Goal: Transaction & Acquisition: Download file/media

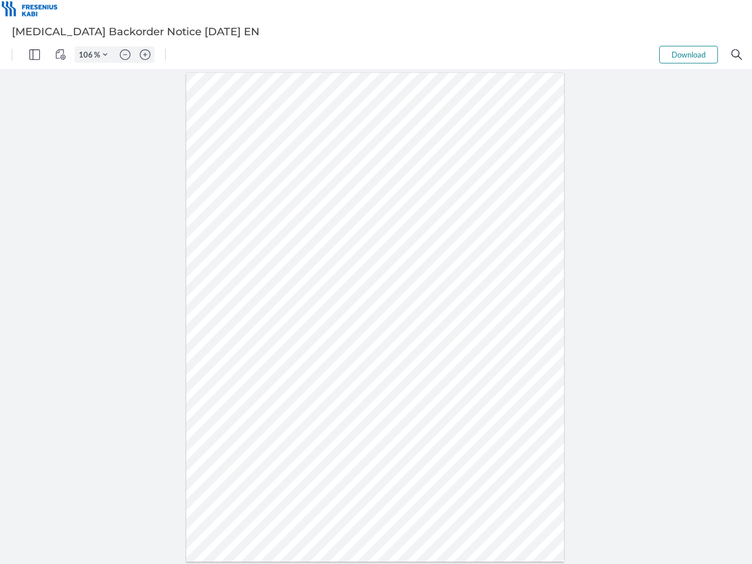
click at [35, 55] on img "Panel" at bounding box center [34, 54] width 11 height 11
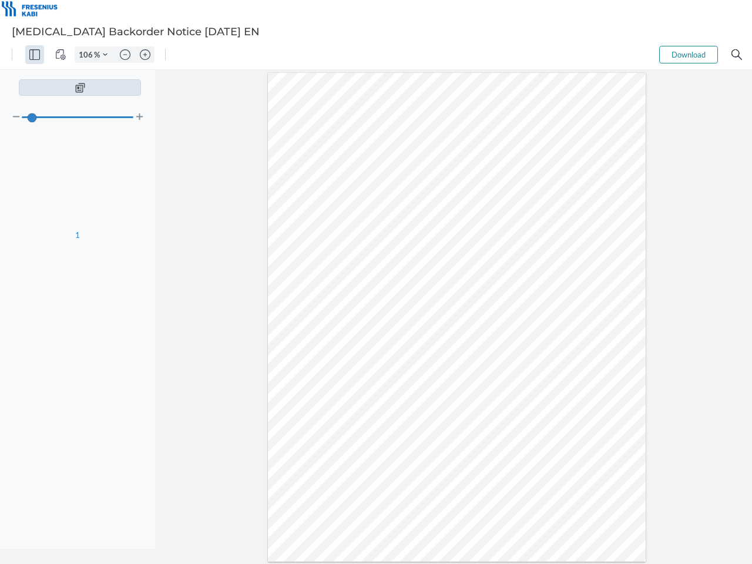
click at [60, 55] on img "View Controls" at bounding box center [60, 54] width 11 height 11
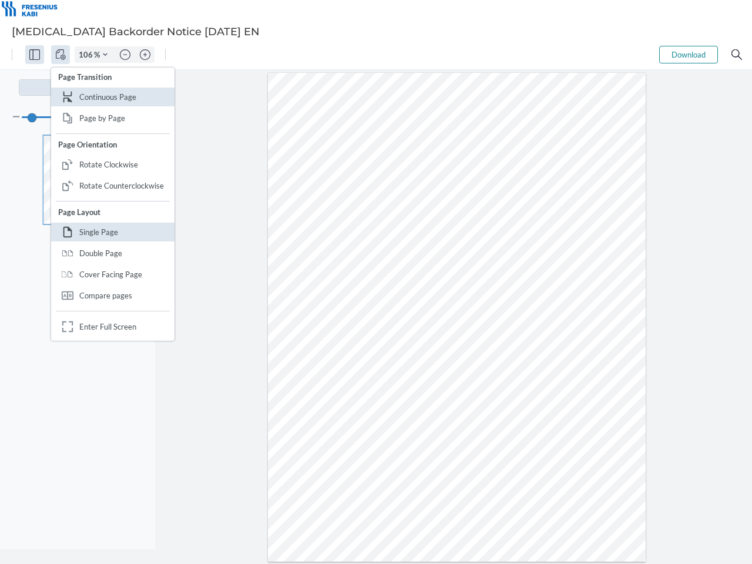
click at [87, 55] on input "106" at bounding box center [84, 54] width 19 height 11
click at [105, 55] on img "Zoom Controls" at bounding box center [105, 54] width 5 height 5
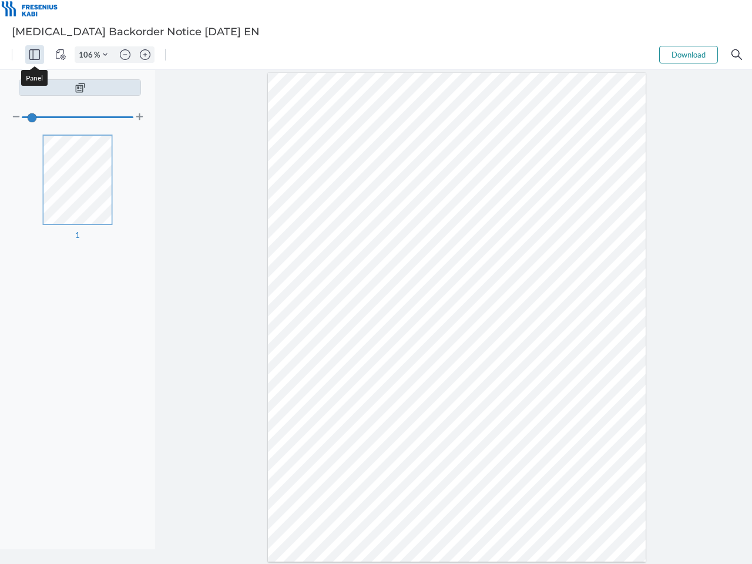
click at [125, 55] on img "Zoom out" at bounding box center [125, 54] width 11 height 11
click at [145, 55] on img "Zoom in" at bounding box center [145, 54] width 11 height 11
type input "106"
click at [688, 55] on button "Download" at bounding box center [688, 55] width 59 height 18
click at [736, 55] on img "Search" at bounding box center [736, 54] width 11 height 11
